Goal: Task Accomplishment & Management: Manage account settings

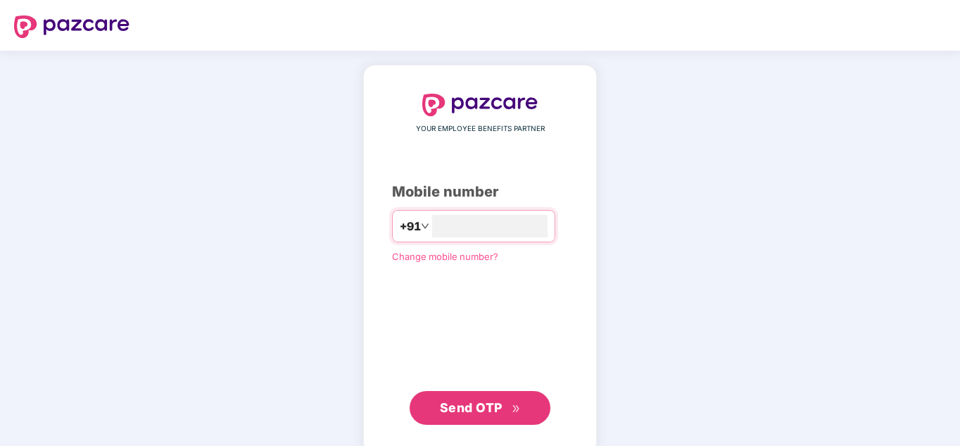
type input "**********"
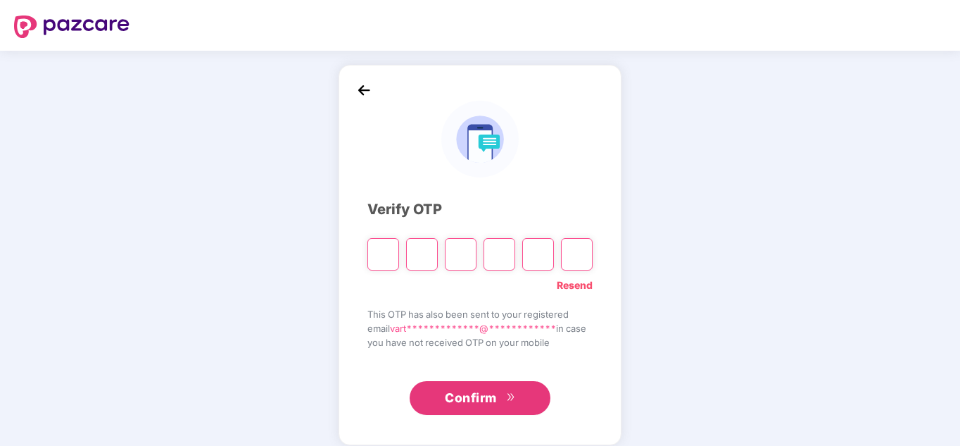
type input "*"
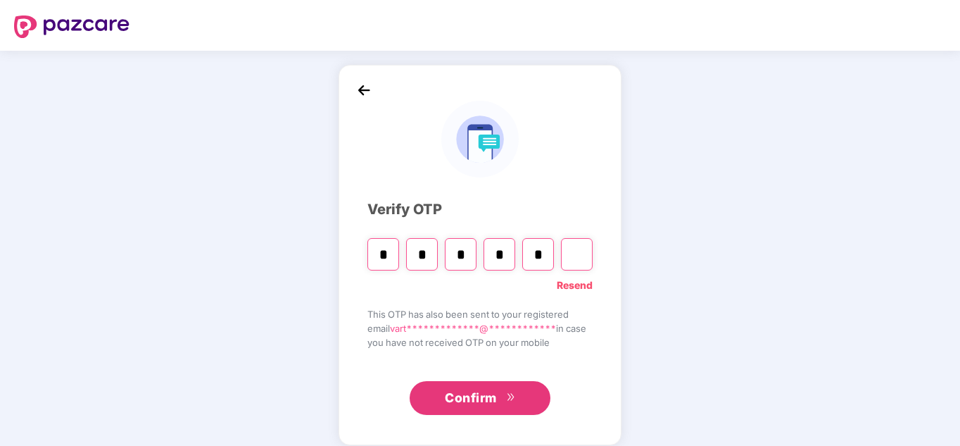
type input "*"
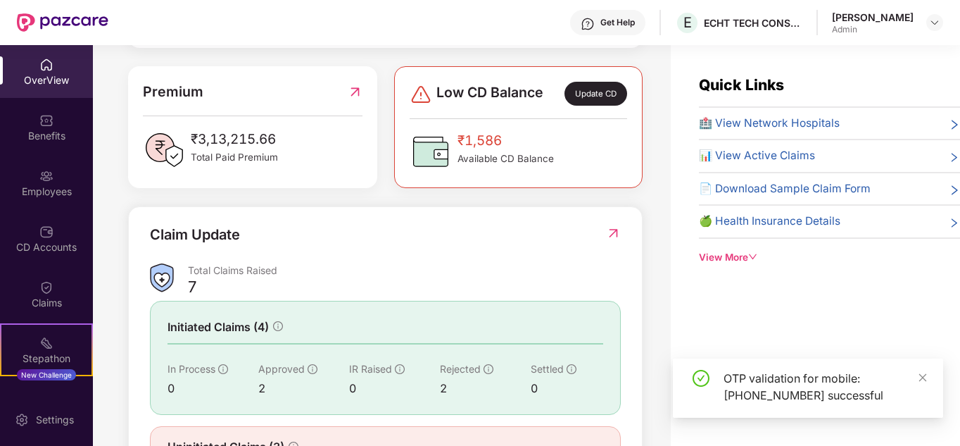
scroll to position [417, 0]
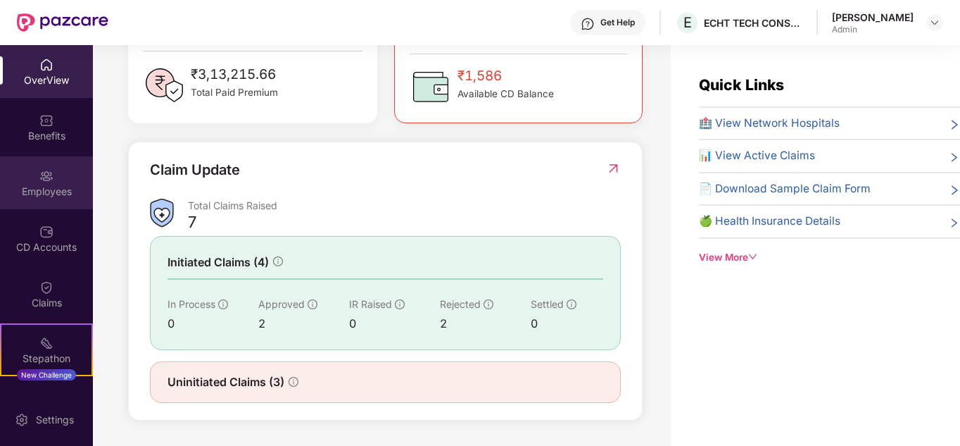
click at [54, 189] on div "Employees" at bounding box center [46, 191] width 93 height 14
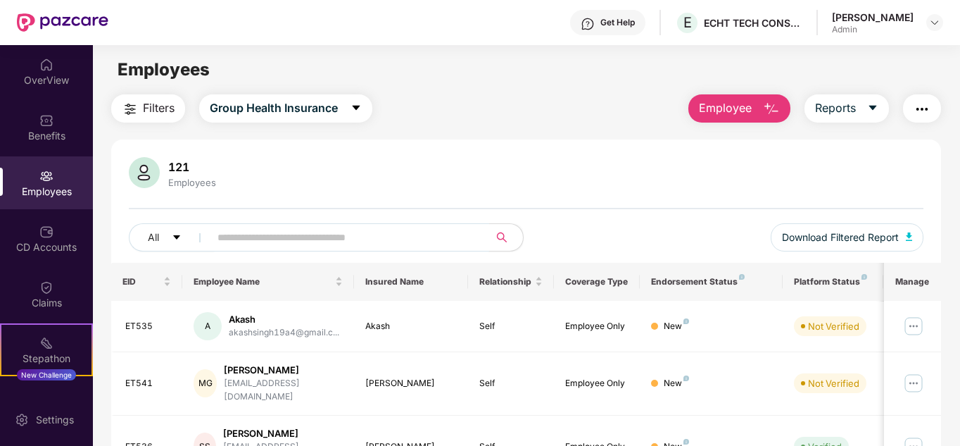
click at [320, 245] on input "text" at bounding box center [344, 237] width 253 height 21
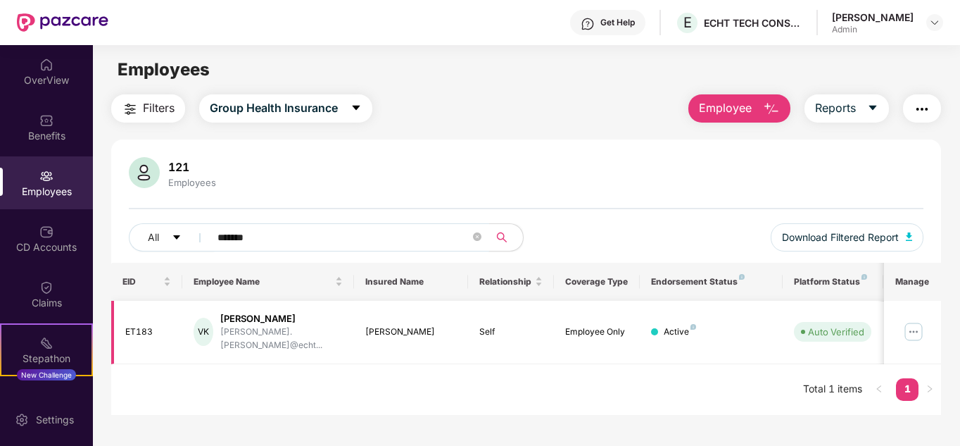
type input "*******"
click at [911, 331] on img at bounding box center [914, 331] width 23 height 23
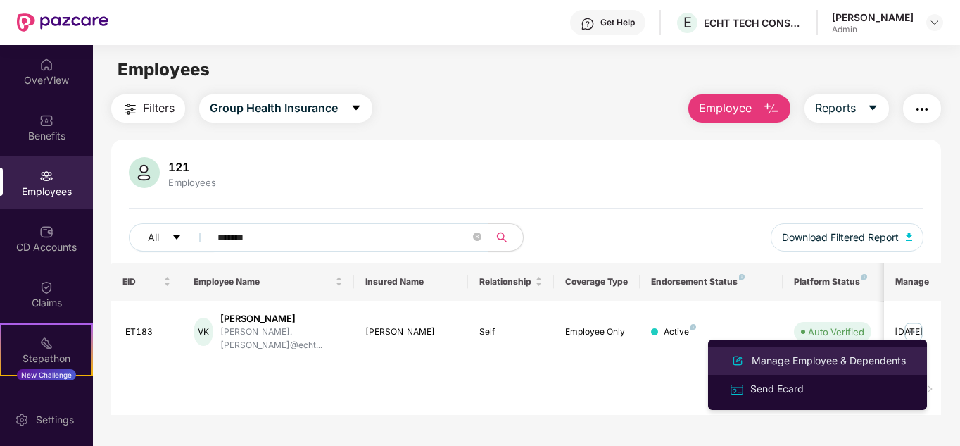
click at [853, 363] on div "Manage Employee & Dependents" at bounding box center [829, 360] width 160 height 15
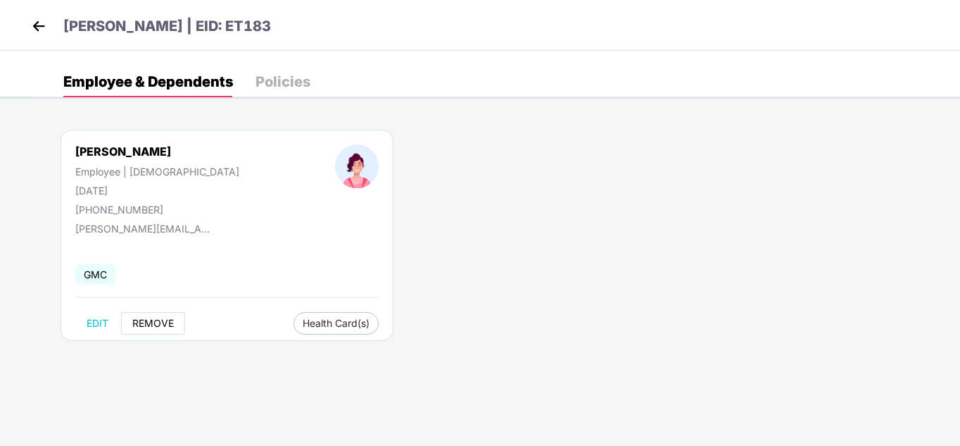
click at [149, 319] on span "REMOVE" at bounding box center [153, 323] width 42 height 11
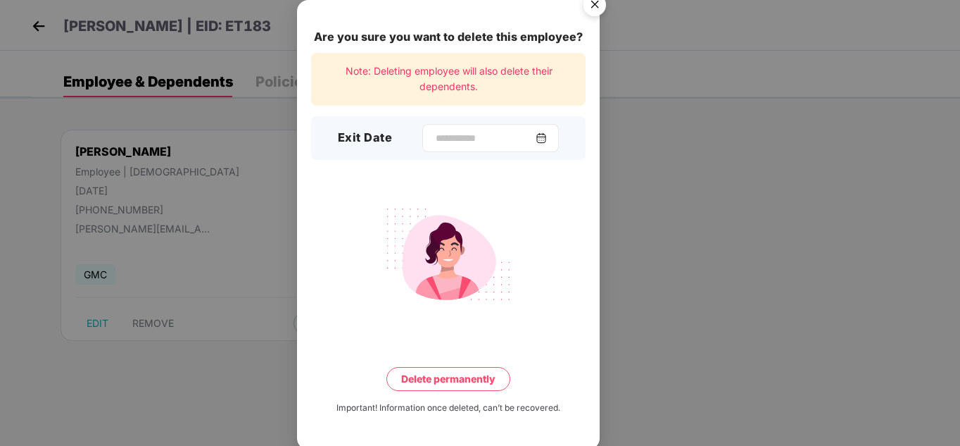
click at [547, 133] on img at bounding box center [541, 137] width 11 height 11
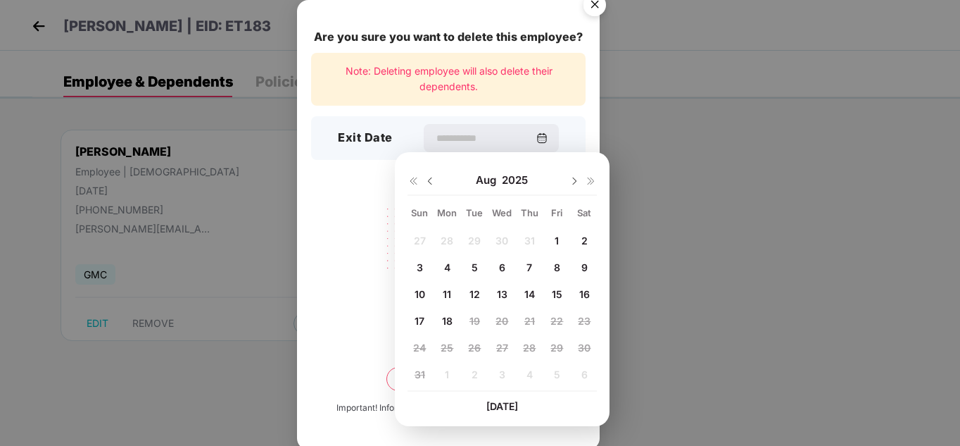
click at [435, 182] on img at bounding box center [430, 180] width 11 height 11
click at [527, 349] on span "31" at bounding box center [530, 347] width 11 height 12
type input "**********"
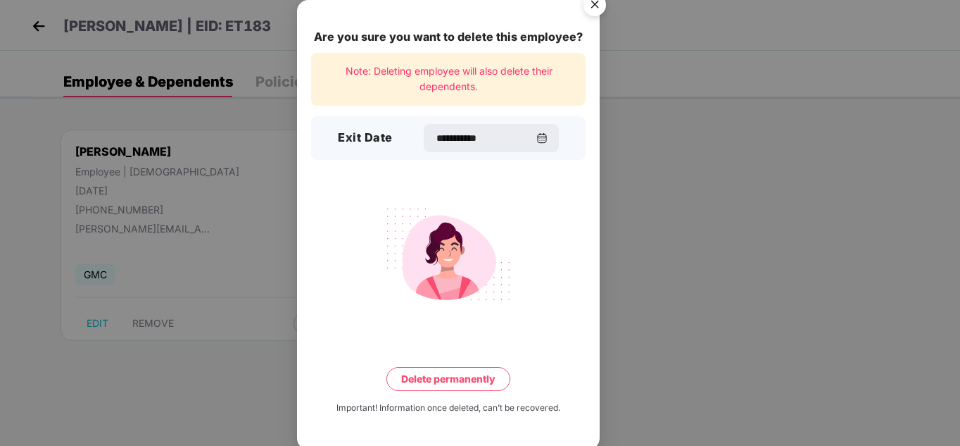
click at [455, 379] on button "Delete permanently" at bounding box center [449, 379] width 124 height 24
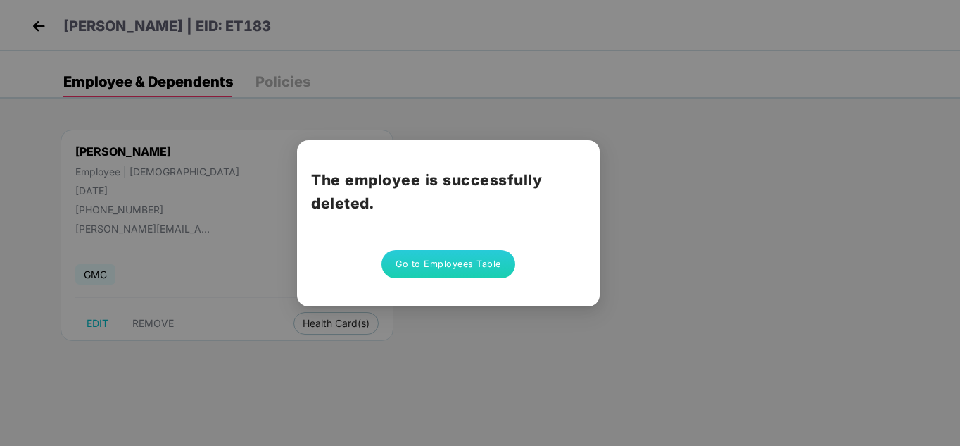
click at [477, 258] on button "Go to Employees Table" at bounding box center [449, 264] width 134 height 28
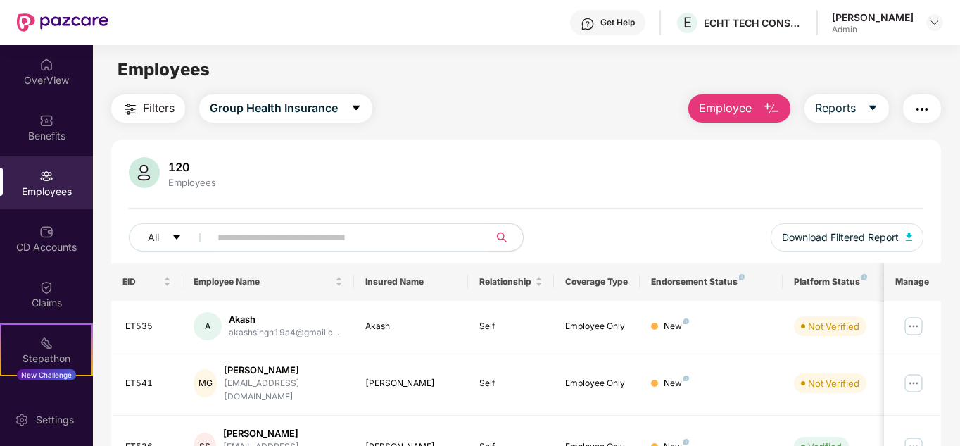
click at [419, 238] on input "text" at bounding box center [344, 237] width 253 height 21
type input "******"
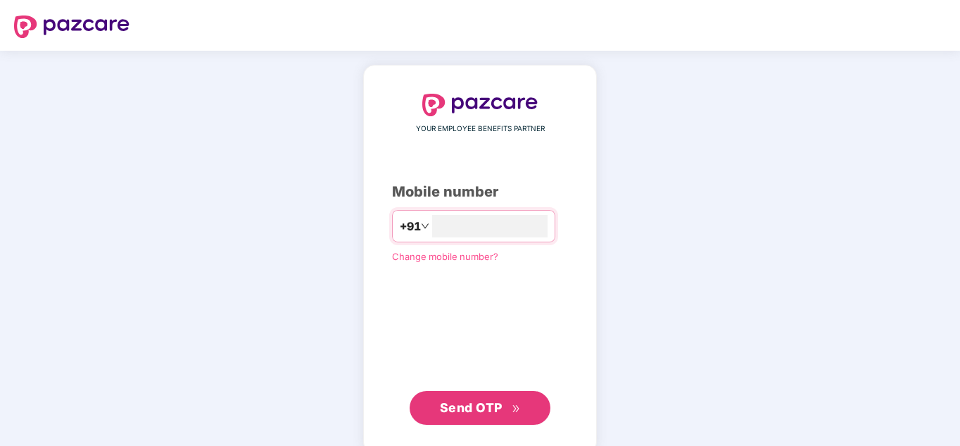
type input "**********"
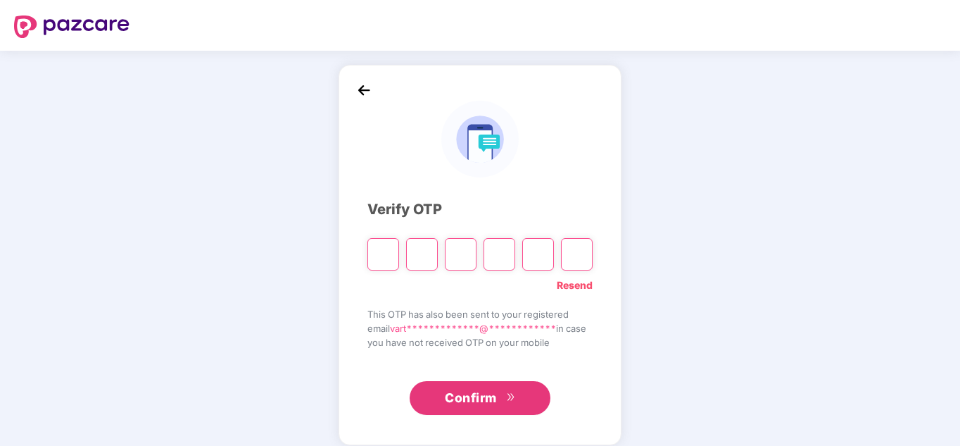
type input "*"
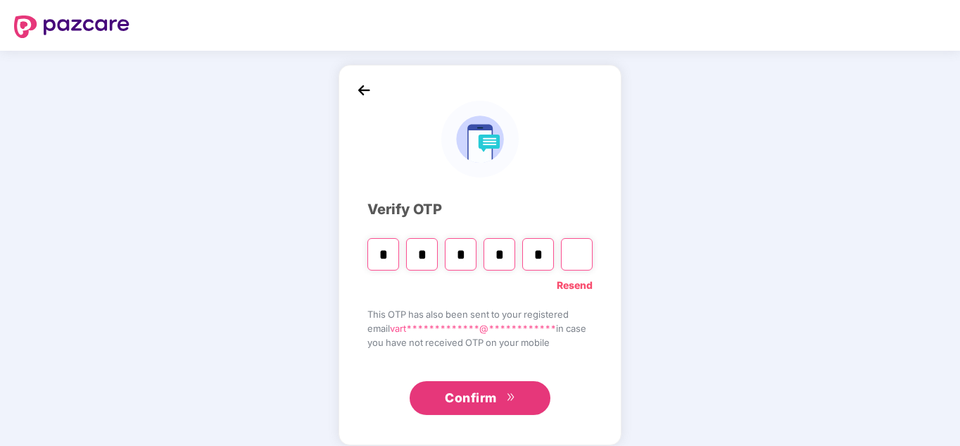
type input "*"
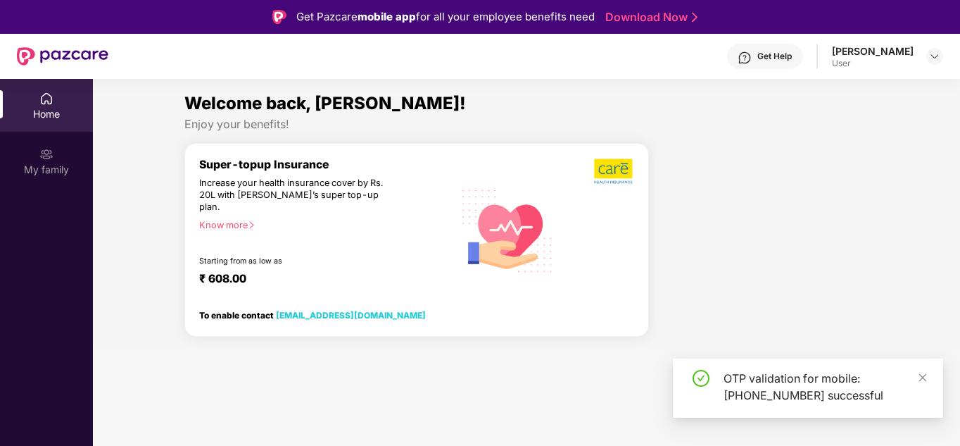
click at [56, 112] on div "Home" at bounding box center [46, 114] width 93 height 14
click at [49, 146] on div at bounding box center [46, 153] width 14 height 14
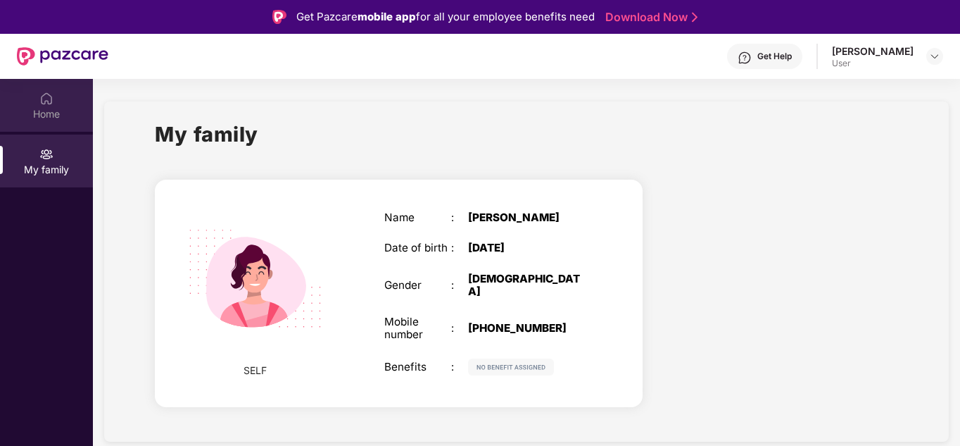
click at [54, 107] on div "Home" at bounding box center [46, 114] width 93 height 14
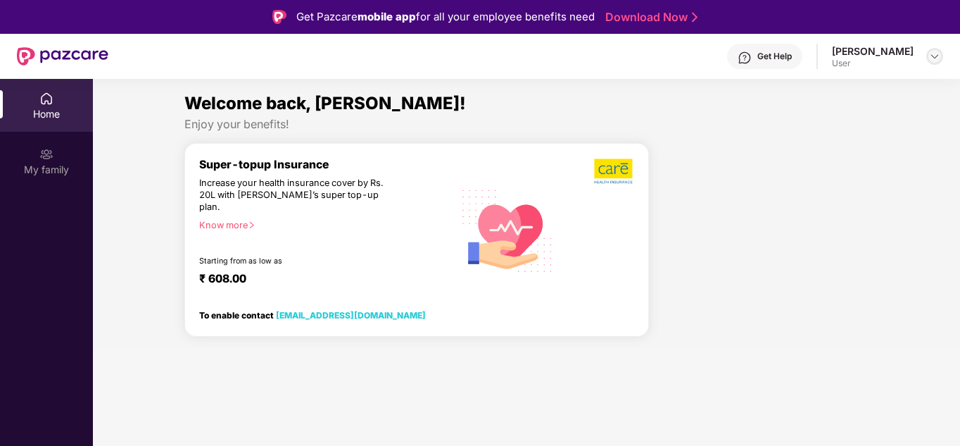
click at [935, 62] on div at bounding box center [935, 56] width 17 height 17
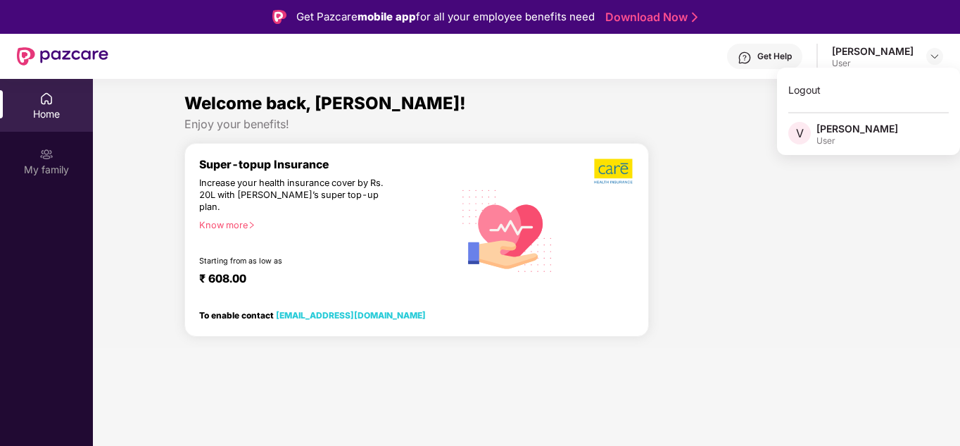
click at [898, 215] on div "Welcome back, [PERSON_NAME]! Enjoy your benefits! Super-topup Insurance Increas…" at bounding box center [526, 219] width 879 height 258
